Goal: Task Accomplishment & Management: Complete application form

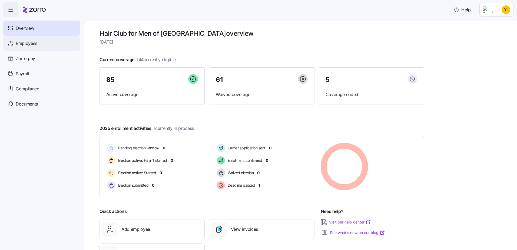
click at [33, 44] on span "Employees" at bounding box center [27, 43] width 22 height 7
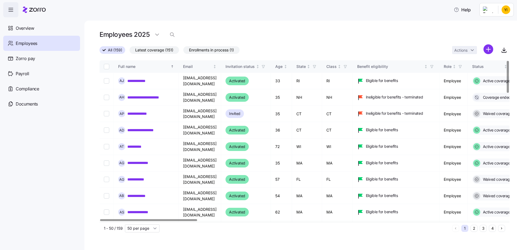
click at [207, 51] on span "Enrollments in process (1)" at bounding box center [211, 50] width 45 height 7
click at [183, 51] on input "Enrollments in process (1)" at bounding box center [183, 51] width 0 height 0
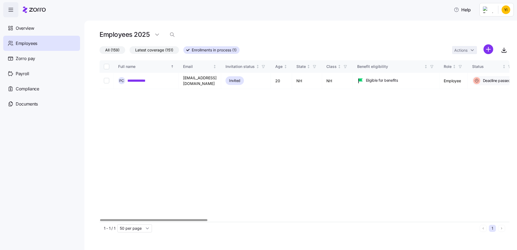
click at [135, 221] on div at bounding box center [153, 220] width 107 height 2
click at [483, 49] on div "Actions" at bounding box center [472, 50] width 41 height 12
click at [487, 50] on html "**********" at bounding box center [258, 123] width 517 height 247
drag, startPoint x: 168, startPoint y: 35, endPoint x: 171, endPoint y: 35, distance: 3.3
click at [168, 35] on html "**********" at bounding box center [258, 123] width 517 height 247
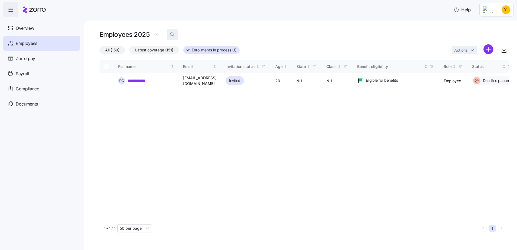
click at [171, 35] on icon "button" at bounding box center [172, 34] width 5 height 5
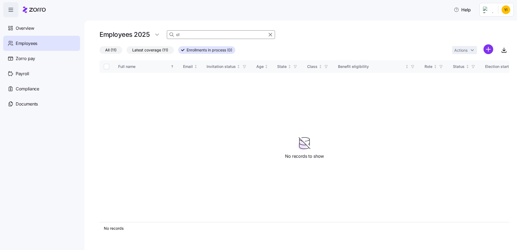
type input "c"
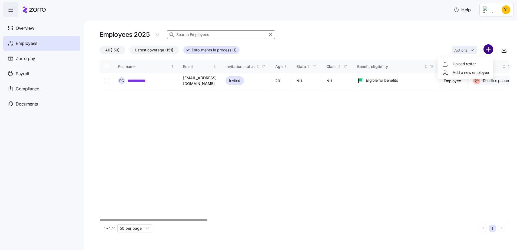
click at [490, 52] on html "**********" at bounding box center [258, 123] width 517 height 247
click at [463, 74] on span "Add a new employee" at bounding box center [471, 72] width 36 height 5
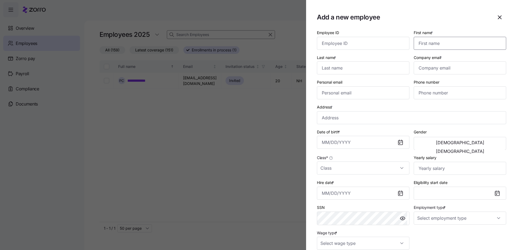
click at [426, 41] on input "First name *" at bounding box center [460, 43] width 92 height 13
paste input "[PERSON_NAME]"
type input "[PERSON_NAME]"
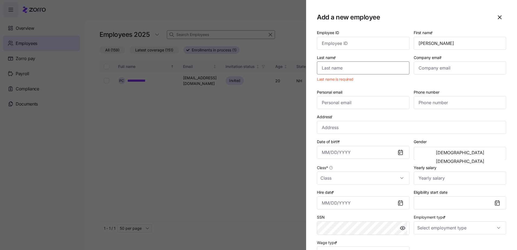
click at [372, 68] on input "Last name *" at bounding box center [363, 67] width 92 height 13
paste input "[PERSON_NAME]"
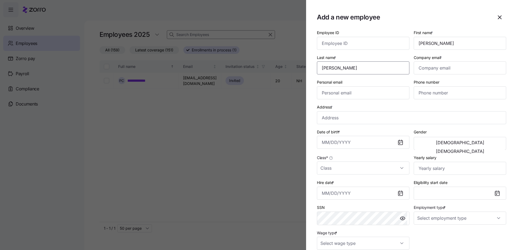
type input "[PERSON_NAME]"
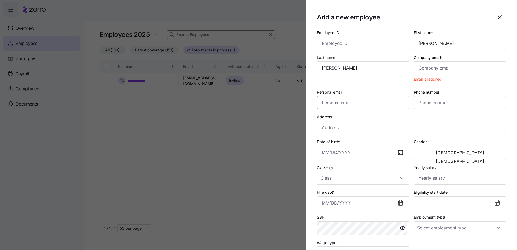
click at [353, 103] on input "Personal email" at bounding box center [363, 102] width 92 height 13
paste input "[EMAIL_ADDRESS][DOMAIN_NAME]"
type input "[EMAIL_ADDRESS][DOMAIN_NAME]"
click at [449, 107] on input "Phone number" at bounding box center [460, 102] width 92 height 13
click at [433, 101] on input "Phone number" at bounding box center [460, 102] width 92 height 13
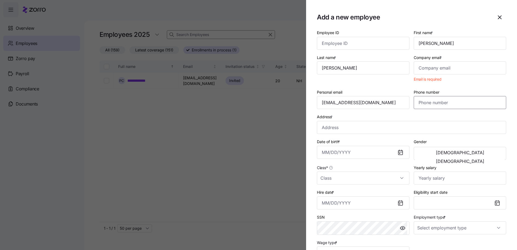
paste input "[PHONE_NUMBER]"
type input "[PHONE_NUMBER]"
click at [347, 131] on input "Address *" at bounding box center [411, 127] width 189 height 13
paste input "[STREET_ADDRESS][PERSON_NAME]"
type input "[STREET_ADDRESS][PERSON_NAME]"
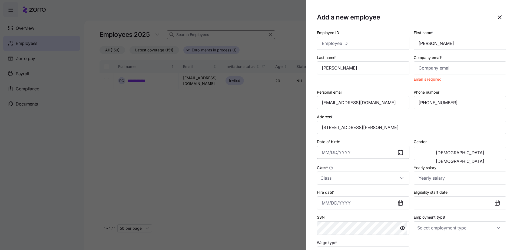
click at [347, 150] on input "Date of birth *" at bounding box center [363, 152] width 92 height 13
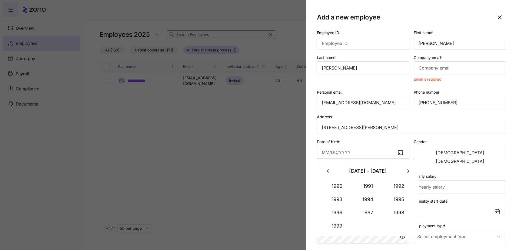
click at [347, 152] on input "Date of birth *" at bounding box center [363, 152] width 92 height 13
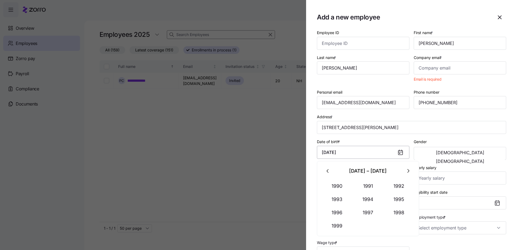
type input "[DATE]"
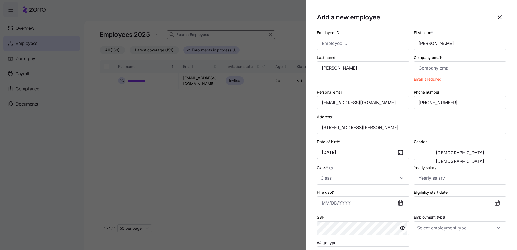
click at [415, 157] on button "[DEMOGRAPHIC_DATA]" at bounding box center [460, 161] width 90 height 9
click at [329, 180] on input "Class *" at bounding box center [363, 177] width 92 height 13
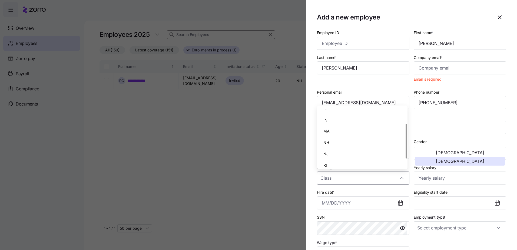
scroll to position [42, 0]
click at [336, 149] on div "RI" at bounding box center [362, 150] width 86 height 11
type input "RI"
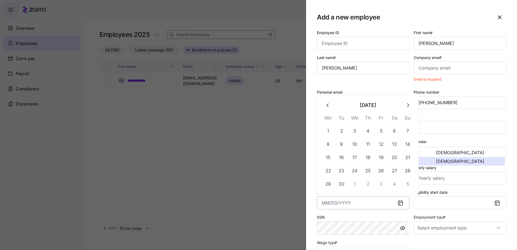
click at [337, 204] on input "Hire date *" at bounding box center [363, 202] width 92 height 13
type input "[DATE]"
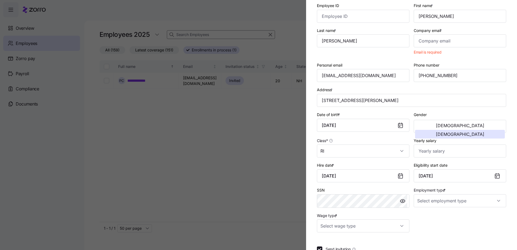
scroll to position [65, 0]
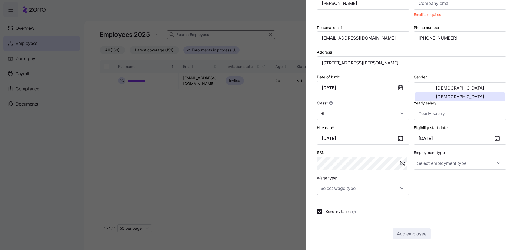
click at [384, 191] on input "Wage type *" at bounding box center [363, 188] width 92 height 13
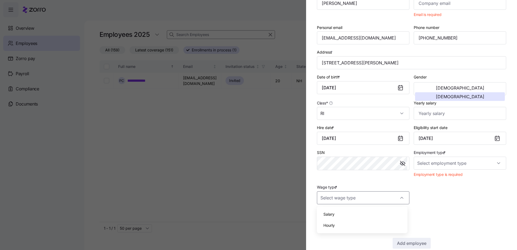
click at [335, 225] on span "Hourly" at bounding box center [328, 225] width 11 height 6
type input "Hourly"
click at [459, 164] on input "Employment type *" at bounding box center [460, 163] width 92 height 13
click at [443, 182] on div "Full Time" at bounding box center [457, 179] width 86 height 11
type input "Full Time"
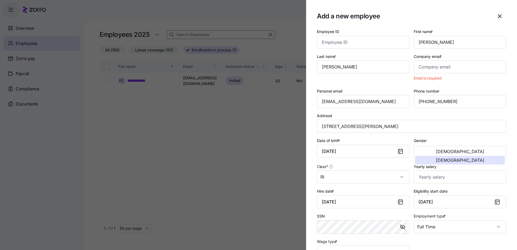
scroll to position [0, 0]
drag, startPoint x: 431, startPoint y: 75, endPoint x: 430, endPoint y: 68, distance: 7.0
click at [430, 71] on div "Company email * Email is required" at bounding box center [460, 69] width 97 height 35
click at [430, 68] on input "Company email *" at bounding box center [460, 67] width 92 height 13
paste input "[STREET_ADDRESS][PERSON_NAME]"
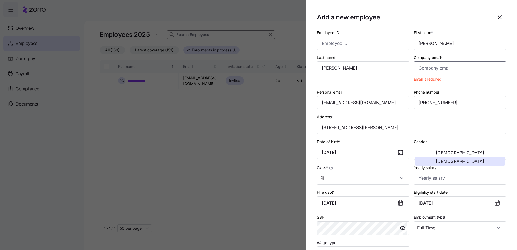
type input "[STREET_ADDRESS][PERSON_NAME]"
drag, startPoint x: 378, startPoint y: 104, endPoint x: 262, endPoint y: 111, distance: 117.1
click at [262, 247] on div "Add a new employee Employee ID First name * [PERSON_NAME] Last name * [PERSON_N…" at bounding box center [258, 247] width 517 height 0
click at [473, 65] on input "Company email *" at bounding box center [460, 67] width 92 height 13
paste input "[EMAIL_ADDRESS][DOMAIN_NAME]"
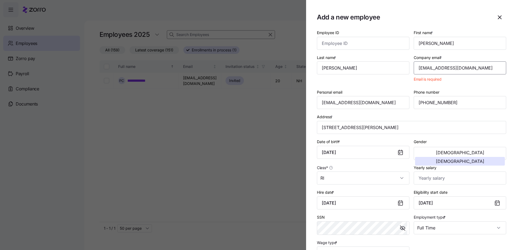
type input "[EMAIL_ADDRESS][DOMAIN_NAME]"
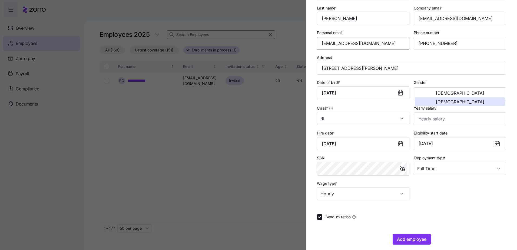
scroll to position [55, 0]
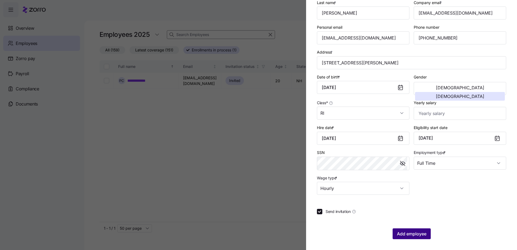
click at [410, 233] on span "Add employee" at bounding box center [411, 233] width 29 height 6
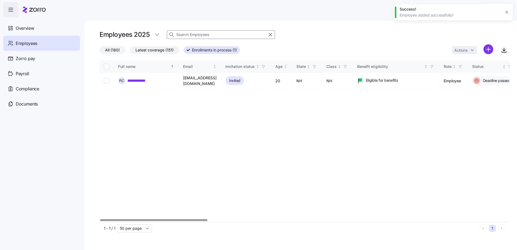
click at [166, 52] on span "Latest coverage (151)" at bounding box center [154, 50] width 38 height 7
click at [130, 51] on input "Latest coverage (151)" at bounding box center [130, 51] width 0 height 0
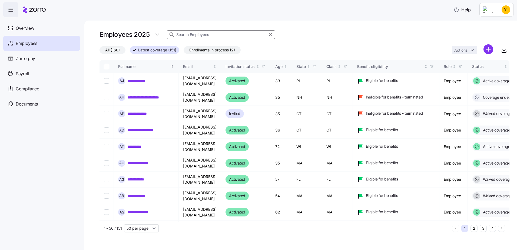
click at [202, 48] on span "Enrollments in process (2)" at bounding box center [212, 50] width 46 height 7
click at [184, 51] on input "Enrollments in process (2)" at bounding box center [184, 51] width 0 height 0
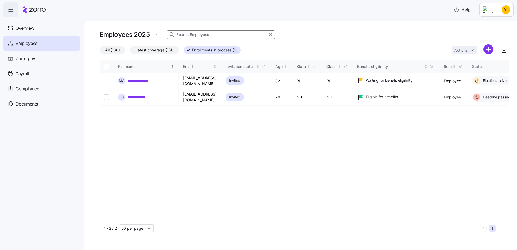
click at [181, 32] on input at bounding box center [221, 34] width 108 height 9
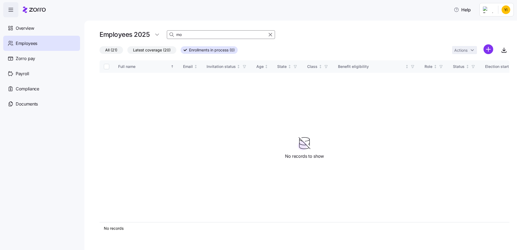
type input "m"
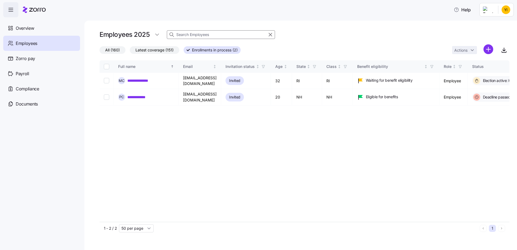
click at [105, 50] on span "All (160)" at bounding box center [112, 50] width 15 height 7
click at [100, 51] on input "All (160)" at bounding box center [100, 51] width 0 height 0
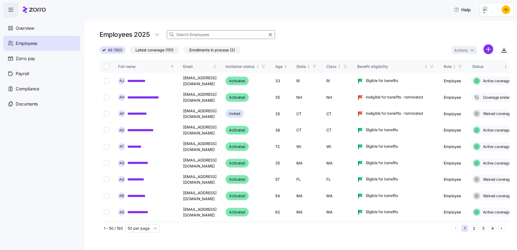
click at [189, 33] on input at bounding box center [221, 34] width 108 height 9
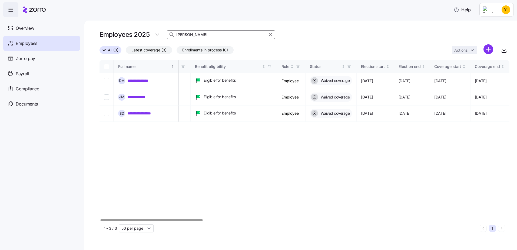
scroll to position [0, 180]
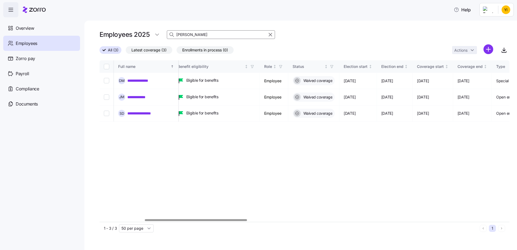
click at [236, 219] on div at bounding box center [196, 220] width 102 height 2
drag, startPoint x: 194, startPoint y: 34, endPoint x: 164, endPoint y: 32, distance: 29.8
click at [164, 32] on div "Employees 2025 [PERSON_NAME]" at bounding box center [305, 34] width 410 height 11
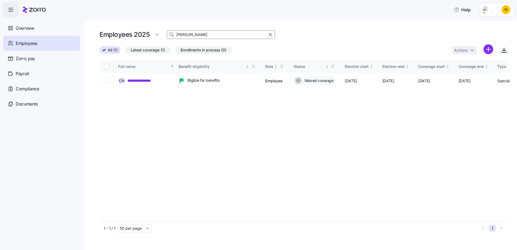
click at [187, 33] on input "[PERSON_NAME]" at bounding box center [221, 34] width 108 height 9
drag, startPoint x: 190, startPoint y: 35, endPoint x: 165, endPoint y: 34, distance: 25.4
click at [166, 35] on div "Employees 2025 [PERSON_NAME]" at bounding box center [305, 34] width 410 height 11
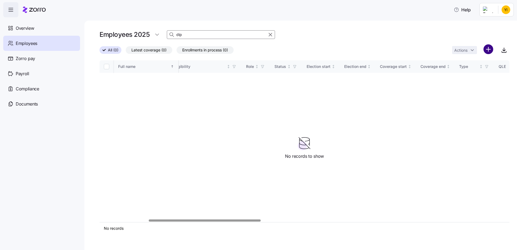
type input "dip"
click at [487, 48] on html "Help Overview Employees Zorro pay Payroll Compliance Documents Employees 2025 d…" at bounding box center [258, 123] width 517 height 247
click at [199, 49] on html "Help Overview Employees Zorro pay Payroll Compliance Documents Employees 2025 d…" at bounding box center [258, 123] width 517 height 247
click at [199, 49] on span "Enrollments in process (0)" at bounding box center [205, 50] width 46 height 7
click at [177, 51] on input "Enrollments in process (0)" at bounding box center [177, 51] width 0 height 0
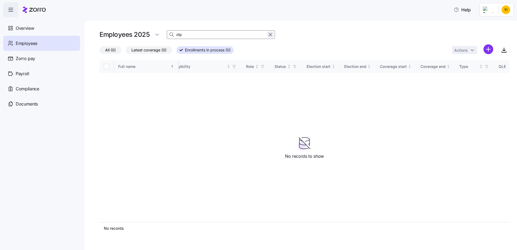
click at [272, 35] on icon "button" at bounding box center [270, 34] width 6 height 6
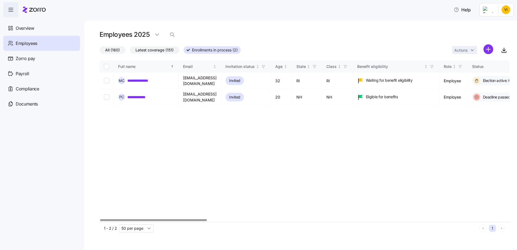
click at [130, 219] on div at bounding box center [153, 220] width 107 height 2
click at [507, 11] on html "**********" at bounding box center [258, 123] width 517 height 247
click at [490, 52] on div "Log out" at bounding box center [484, 55] width 21 height 6
